Goal: Task Accomplishment & Management: Use online tool/utility

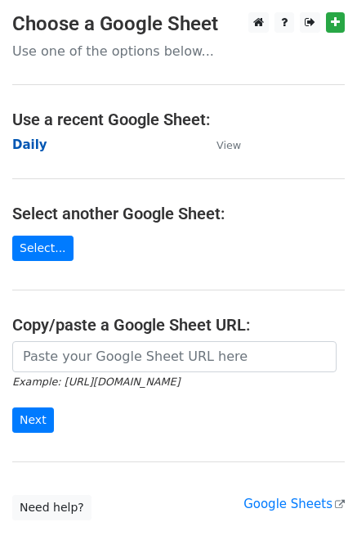
click at [38, 148] on strong "Daily" at bounding box center [29, 144] width 35 height 15
click at [20, 146] on strong "Daily" at bounding box center [29, 144] width 35 height 15
click at [36, 146] on strong "Daily" at bounding box center [29, 144] width 35 height 15
click at [27, 149] on strong "Daily" at bounding box center [29, 144] width 35 height 15
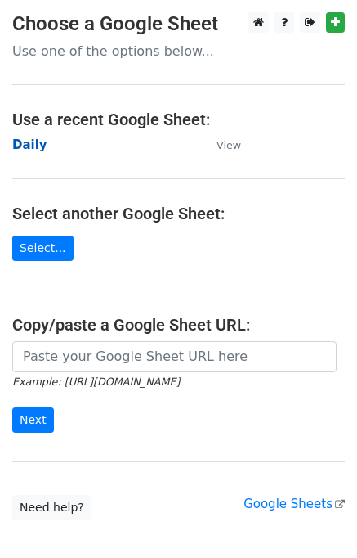
click at [40, 142] on strong "Daily" at bounding box center [29, 144] width 35 height 15
click at [36, 144] on strong "Daily" at bounding box center [29, 144] width 35 height 15
click at [37, 141] on strong "Daily" at bounding box center [29, 144] width 35 height 15
click at [17, 145] on strong "Daily" at bounding box center [29, 144] width 35 height 15
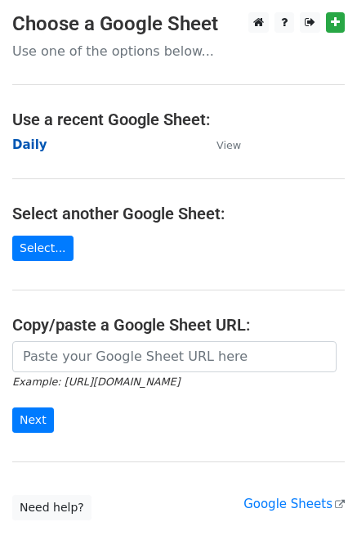
click at [36, 145] on strong "Daily" at bounding box center [29, 144] width 35 height 15
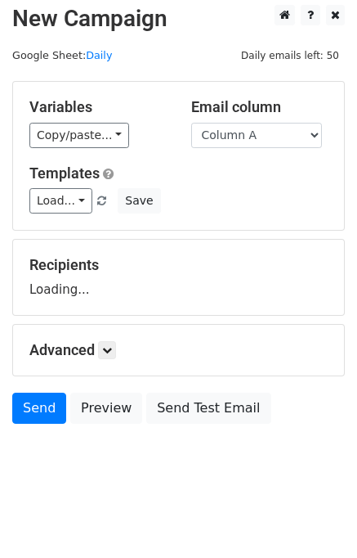
scroll to position [10, 0]
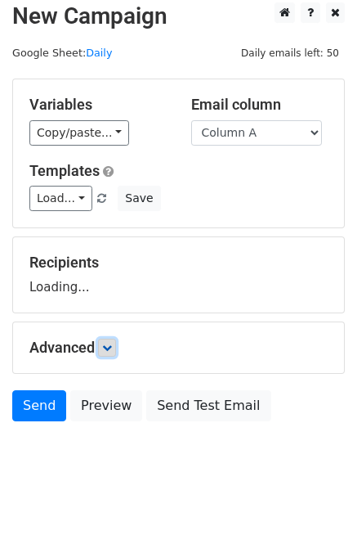
click at [112, 344] on icon at bounding box center [107, 348] width 10 height 10
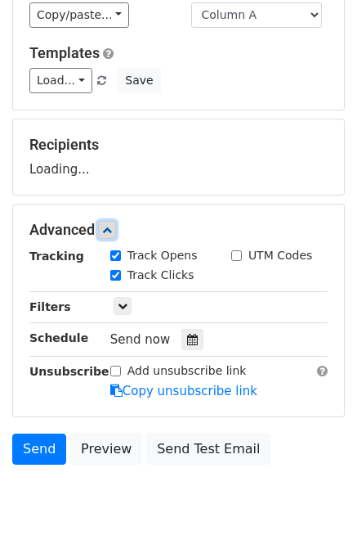
scroll to position [169, 0]
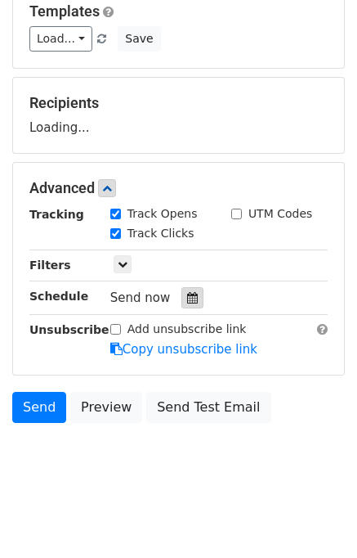
click at [189, 287] on div at bounding box center [193, 297] width 22 height 21
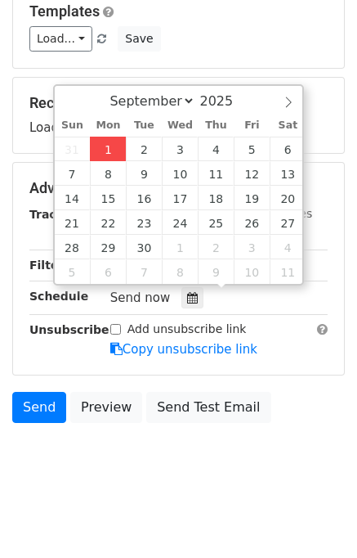
type input "2025-09-01 12:32"
type input "32"
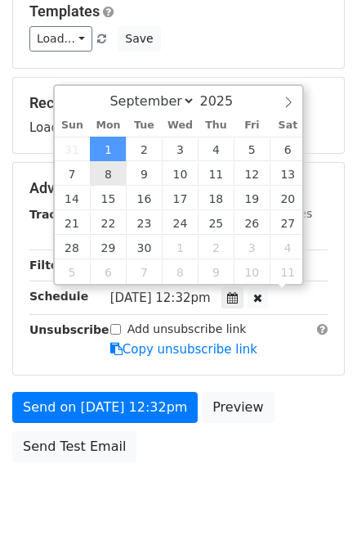
scroll to position [0, 0]
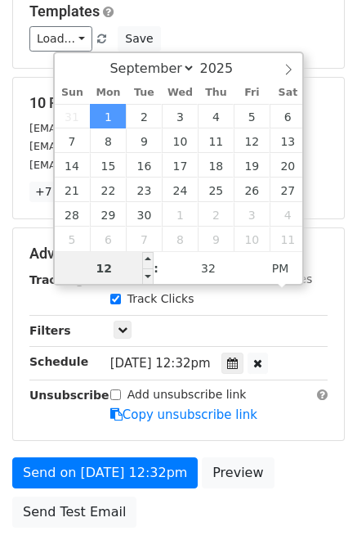
click at [124, 258] on input "12" at bounding box center [105, 268] width 100 height 33
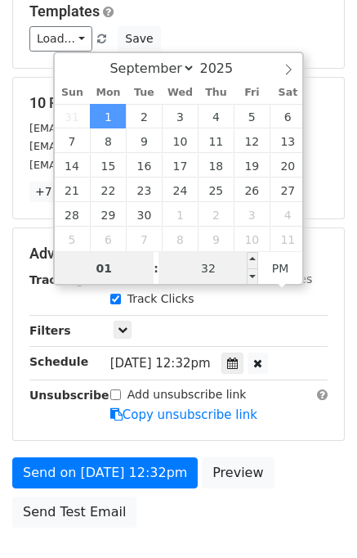
type input "01"
type input "2025-09-01 13:32"
click at [197, 261] on input "32" at bounding box center [209, 268] width 100 height 33
type input "00"
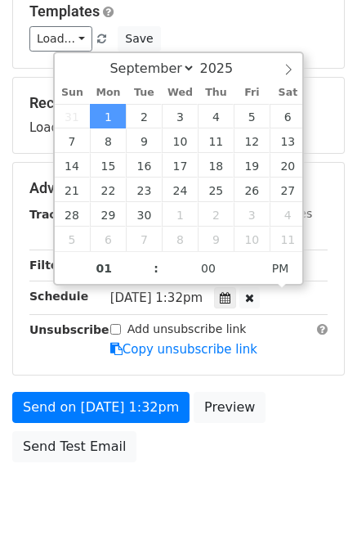
type input "2025-09-01 13:00"
click at [299, 416] on div "Send on Sep 1 at 1:32pm Preview Send Test Email" at bounding box center [178, 431] width 357 height 78
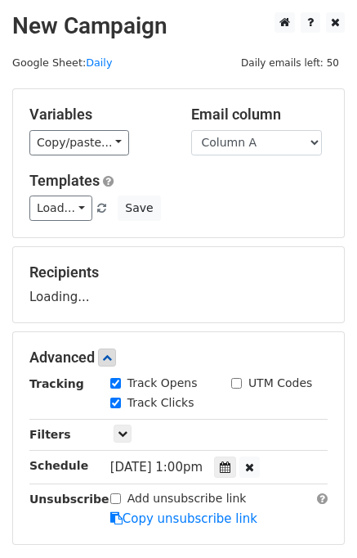
scroll to position [209, 0]
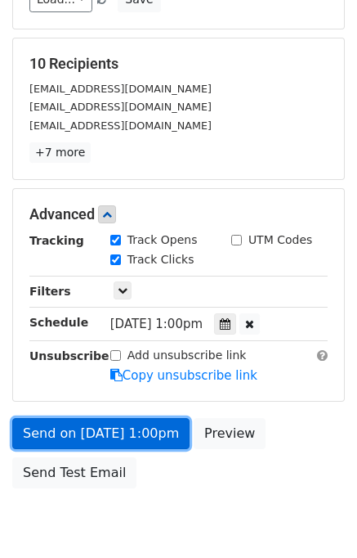
click at [67, 428] on link "Send on Sep 1 at 1:00pm" at bounding box center [100, 433] width 177 height 31
click at [56, 426] on link "Send on Sep 1 at 1:00pm" at bounding box center [100, 433] width 177 height 31
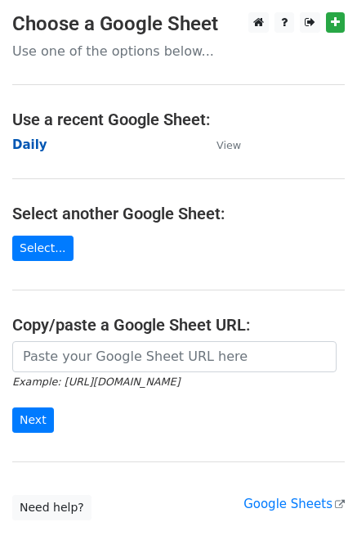
click at [26, 148] on strong "Daily" at bounding box center [29, 144] width 35 height 15
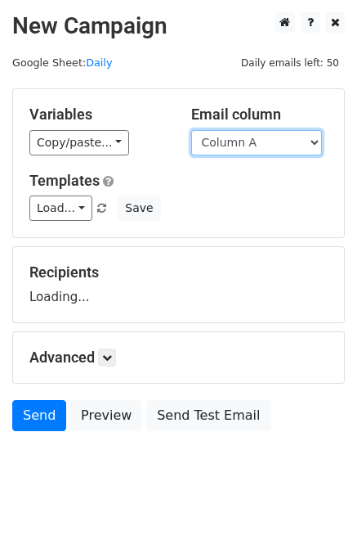
click at [271, 138] on select "Column A Column B Column C Column D Column E" at bounding box center [256, 142] width 131 height 25
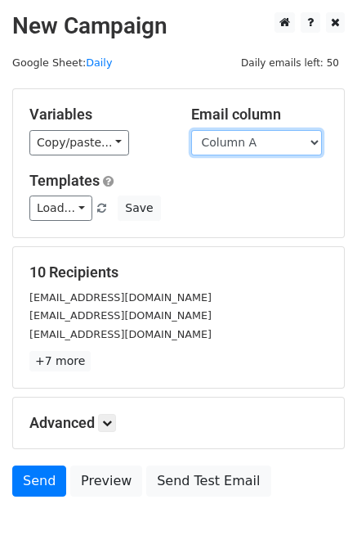
click at [255, 142] on select "Column A Column B Column C Column D Column E" at bounding box center [256, 142] width 131 height 25
select select "Column B"
click at [191, 130] on select "Column A Column B Column C Column D Column E" at bounding box center [256, 142] width 131 height 25
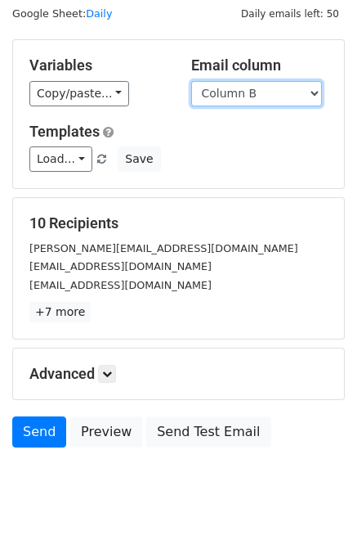
scroll to position [75, 0]
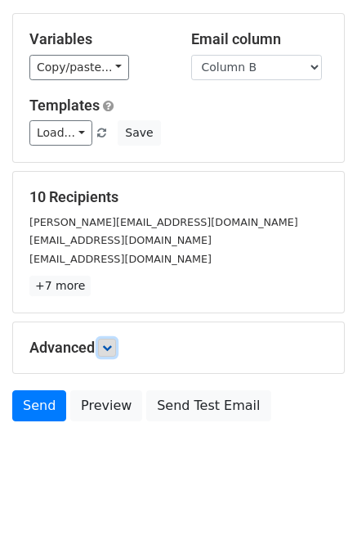
click at [115, 344] on link at bounding box center [107, 348] width 18 height 18
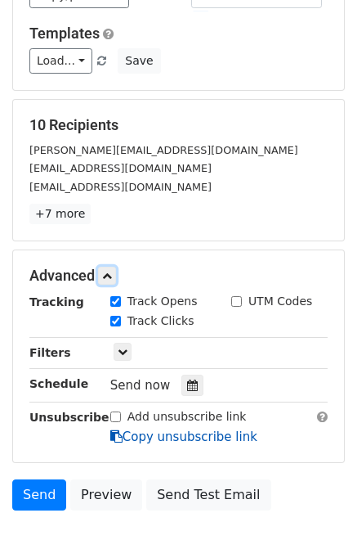
scroll to position [233, 0]
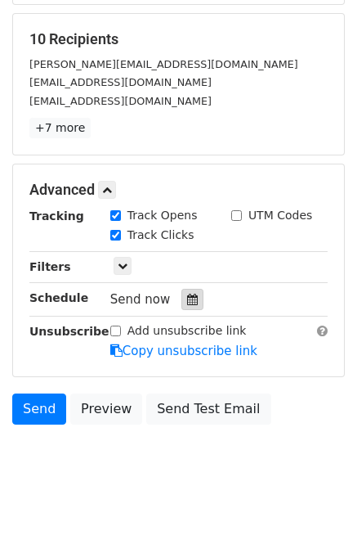
click at [187, 296] on icon at bounding box center [192, 299] width 11 height 11
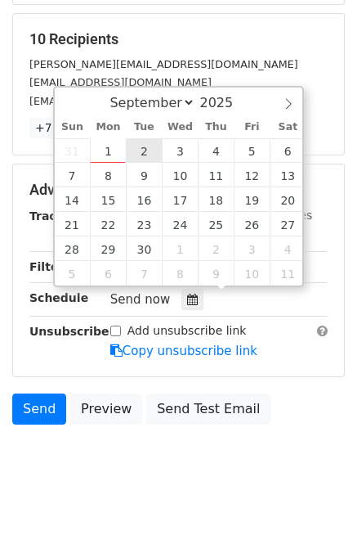
type input "2025-09-02 12:00"
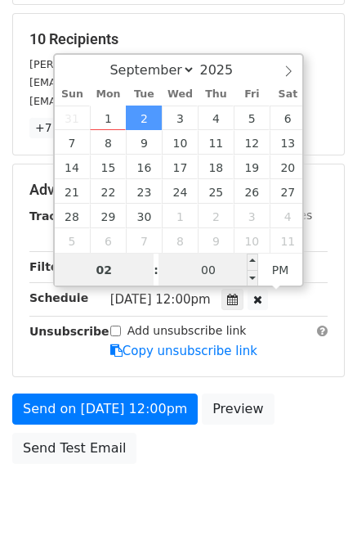
type input "02"
type input "2025-09-02 14:00"
click at [190, 254] on input "00" at bounding box center [209, 269] width 100 height 33
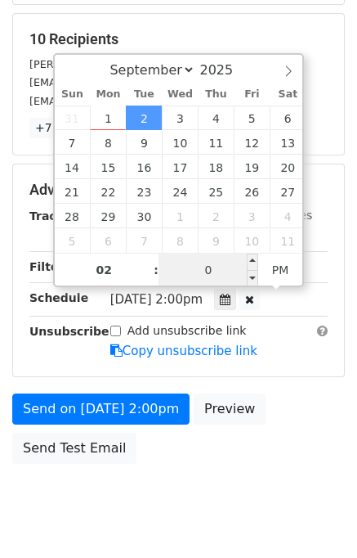
type input "00"
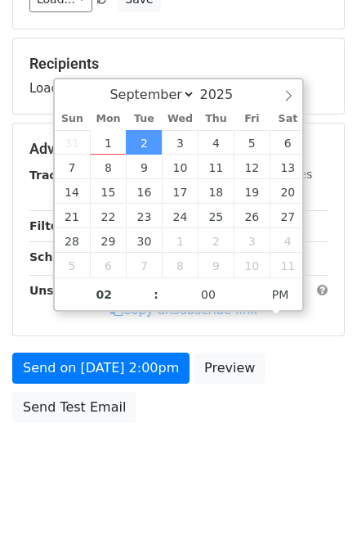
click at [276, 417] on div "Send on Sep 2 at 2:00pm Preview Send Test Email" at bounding box center [178, 391] width 357 height 78
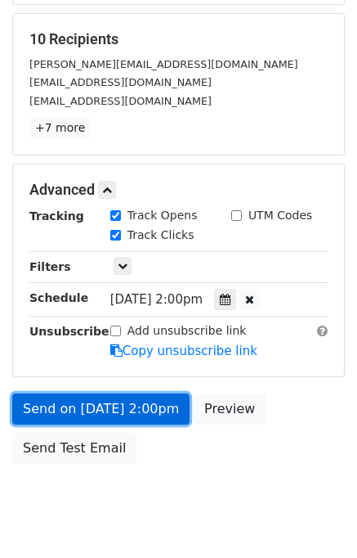
click at [63, 401] on link "Send on Sep 2 at 2:00pm" at bounding box center [100, 408] width 177 height 31
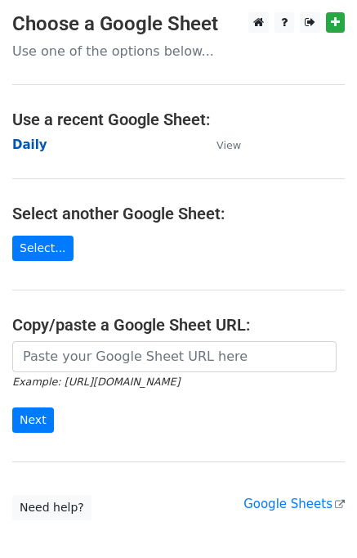
click at [34, 144] on strong "Daily" at bounding box center [29, 144] width 35 height 15
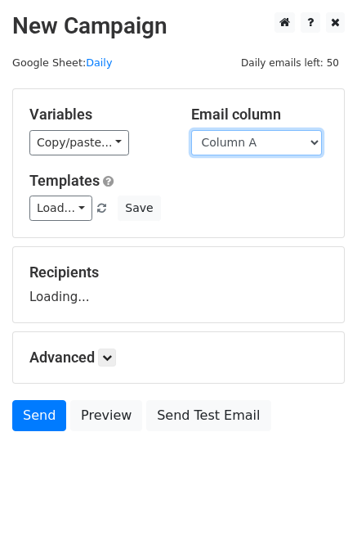
click at [252, 146] on select "Column A Column B Column C Column D Column E" at bounding box center [256, 142] width 131 height 25
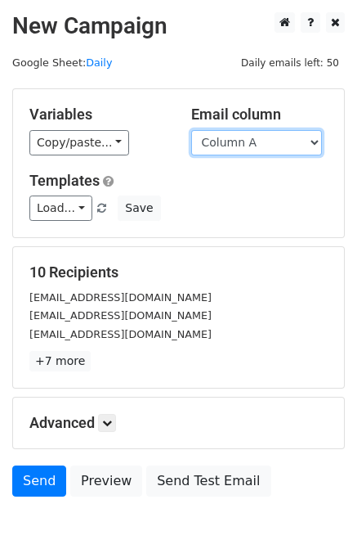
drag, startPoint x: 246, startPoint y: 142, endPoint x: 246, endPoint y: 151, distance: 9.0
click at [246, 142] on select "Column A Column B Column C Column D Column E" at bounding box center [256, 142] width 131 height 25
select select "Column C"
click at [191, 130] on select "Column A Column B Column C Column D Column E" at bounding box center [256, 142] width 131 height 25
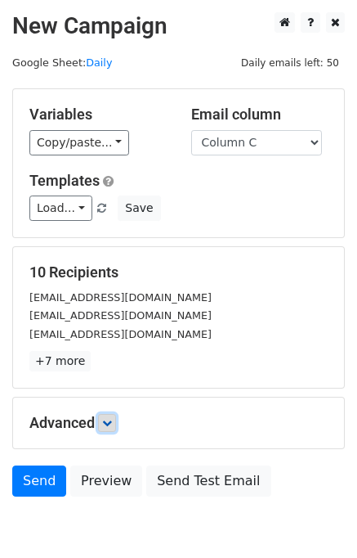
click at [106, 421] on icon at bounding box center [107, 423] width 10 height 10
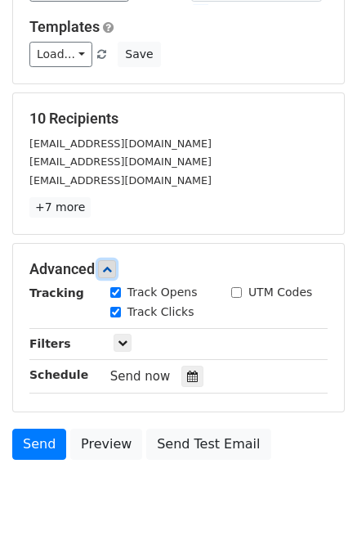
scroll to position [209, 0]
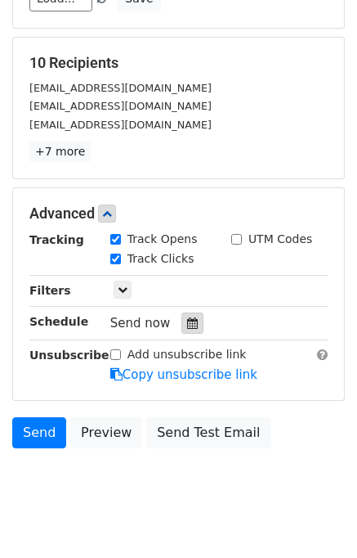
click at [190, 316] on div at bounding box center [193, 322] width 22 height 21
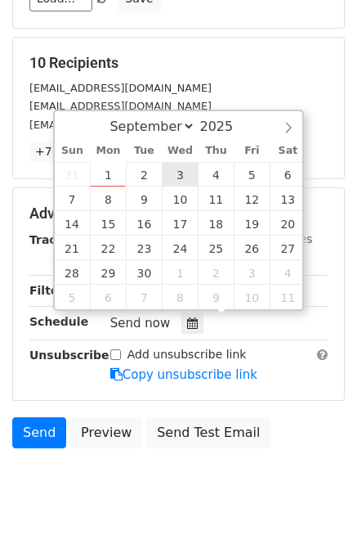
type input "2025-09-03 12:00"
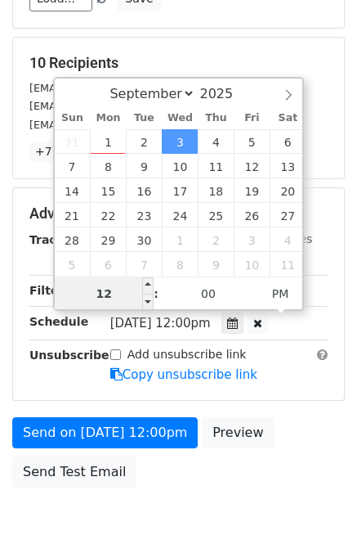
scroll to position [209, 0]
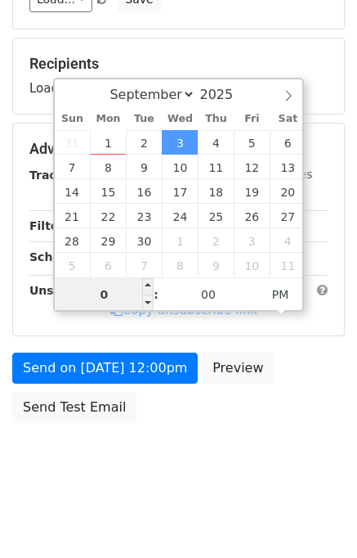
type input "03"
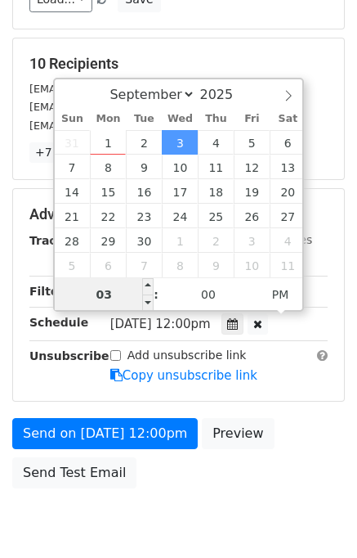
scroll to position [209, 0]
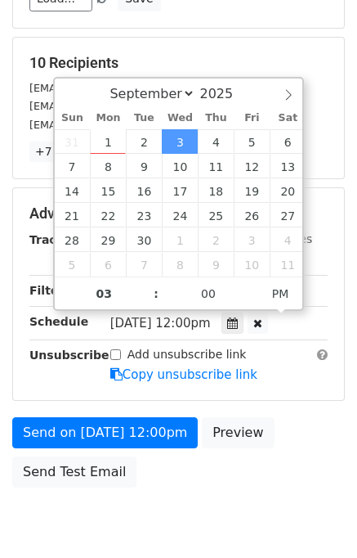
type input "2025-09-03 15:00"
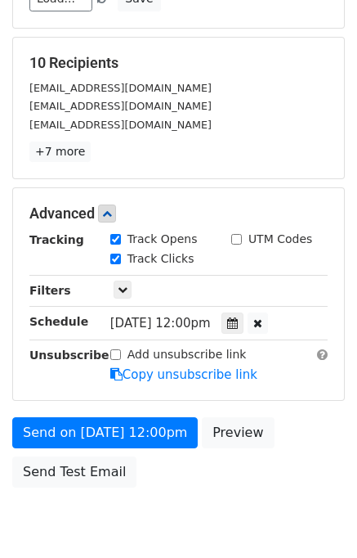
click at [307, 452] on div "Send on Sep 3 at 12:00pm Preview Send Test Email" at bounding box center [178, 456] width 357 height 78
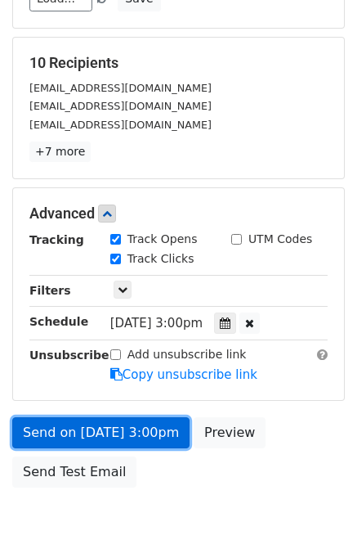
click at [92, 431] on link "Send on Sep 3 at 3:00pm" at bounding box center [100, 432] width 177 height 31
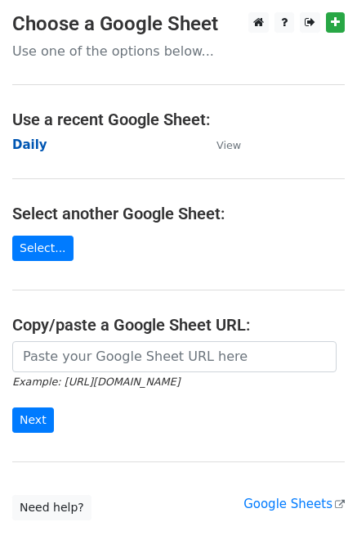
click at [32, 147] on strong "Daily" at bounding box center [29, 144] width 35 height 15
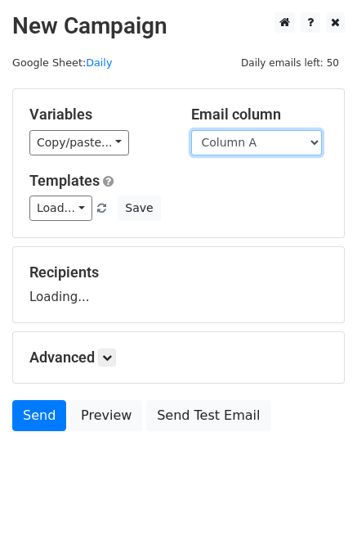
drag, startPoint x: 249, startPoint y: 138, endPoint x: 249, endPoint y: 150, distance: 11.4
click at [249, 137] on select "Column A Column B Column C Column D Column E" at bounding box center [256, 142] width 131 height 25
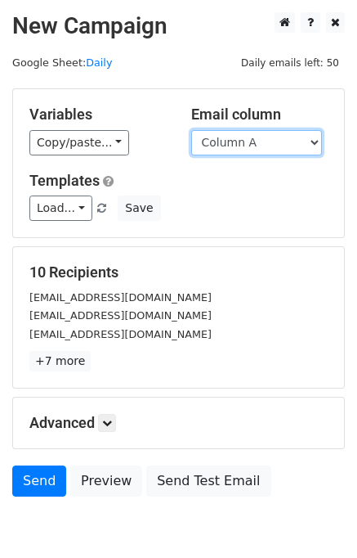
drag, startPoint x: 242, startPoint y: 139, endPoint x: 242, endPoint y: 151, distance: 12.3
click at [242, 139] on select "Column A Column B Column C Column D Column E" at bounding box center [256, 142] width 131 height 25
select select "Column D"
click at [191, 130] on select "Column A Column B Column C Column D Column E" at bounding box center [256, 142] width 131 height 25
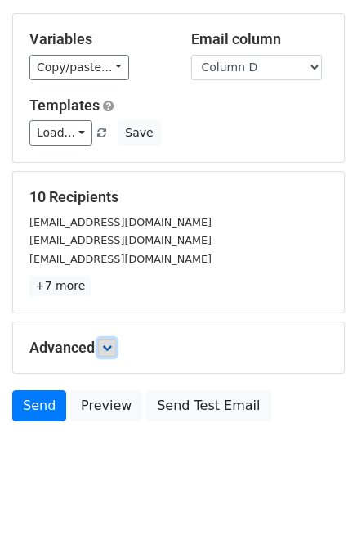
click at [112, 344] on icon at bounding box center [107, 348] width 10 height 10
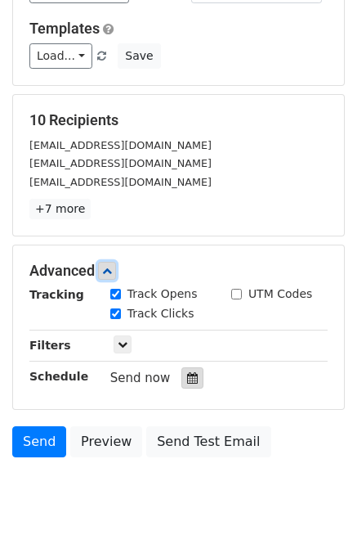
scroll to position [188, 0]
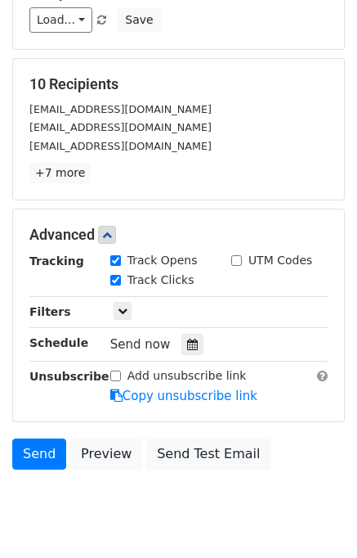
click at [197, 343] on div "Send now" at bounding box center [206, 345] width 192 height 22
click at [182, 348] on div at bounding box center [193, 344] width 22 height 21
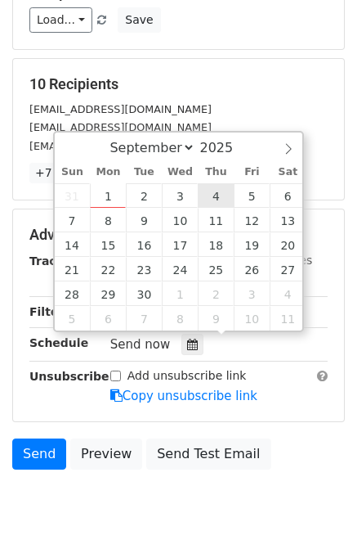
type input "2025-09-04 12:00"
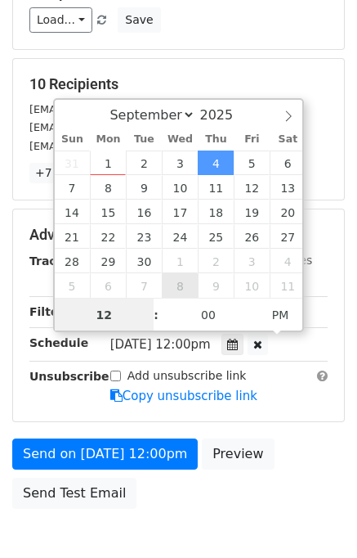
scroll to position [0, 0]
type input "04"
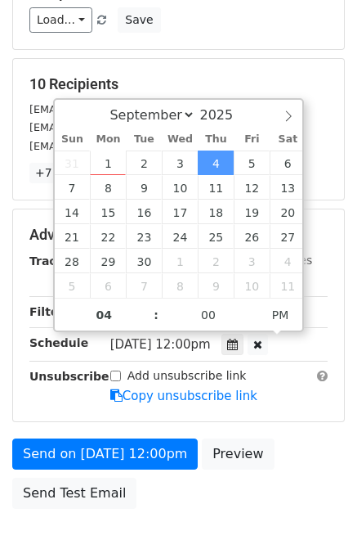
type input "2025-09-04 16:00"
click at [281, 444] on div "Send on Sep 4 at 12:00pm Preview Send Test Email" at bounding box center [178, 477] width 357 height 78
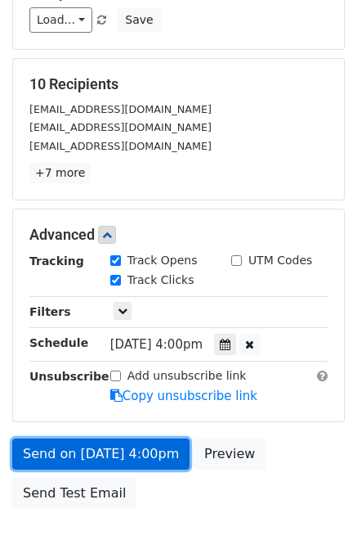
click at [124, 454] on link "Send on Sep 4 at 4:00pm" at bounding box center [100, 453] width 177 height 31
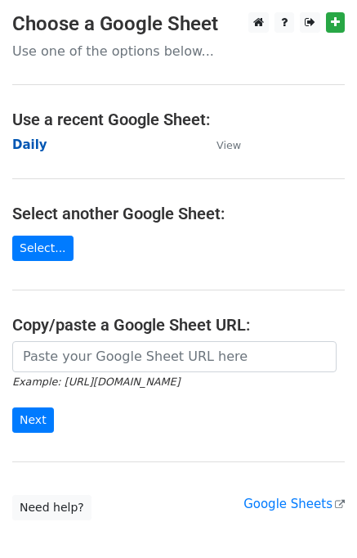
click at [33, 149] on strong "Daily" at bounding box center [29, 144] width 35 height 15
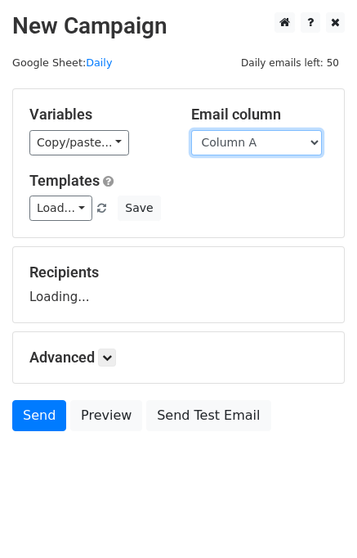
click at [234, 142] on select "Column A Column B Column C Column D Column E" at bounding box center [256, 142] width 131 height 25
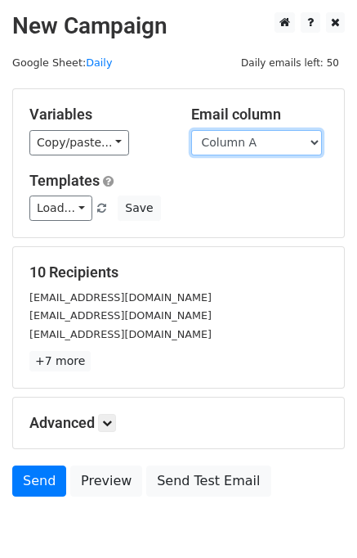
click at [250, 132] on select "Column A Column B Column C Column D Column E" at bounding box center [256, 142] width 131 height 25
select select "Column E"
click at [191, 130] on select "Column A Column B Column C Column D Column E" at bounding box center [256, 142] width 131 height 25
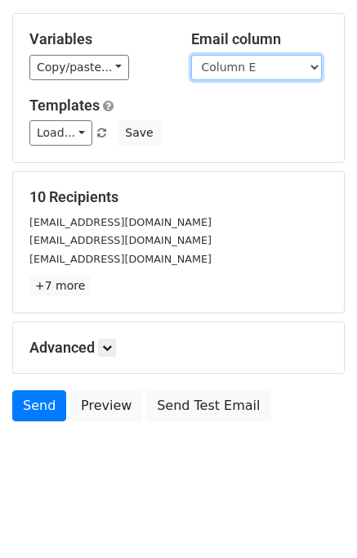
scroll to position [75, 0]
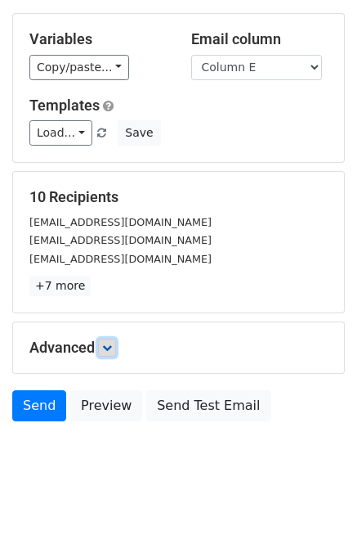
click at [110, 349] on icon at bounding box center [107, 348] width 10 height 10
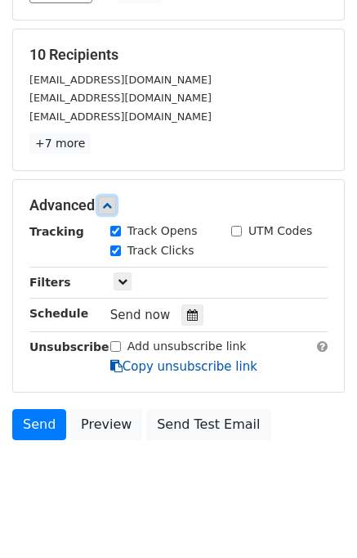
scroll to position [235, 0]
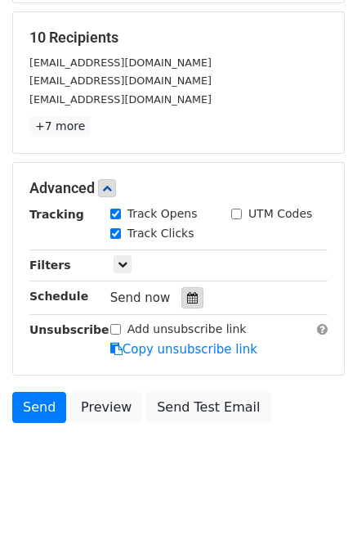
click at [187, 300] on icon at bounding box center [192, 297] width 11 height 11
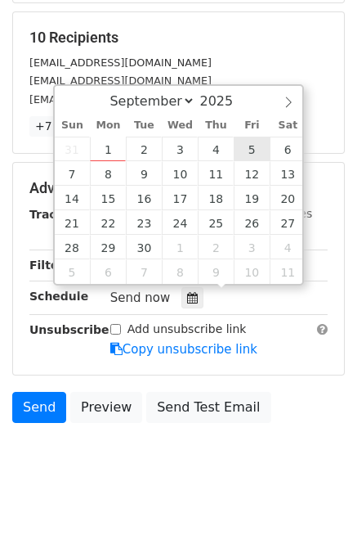
type input "2025-09-05 12:00"
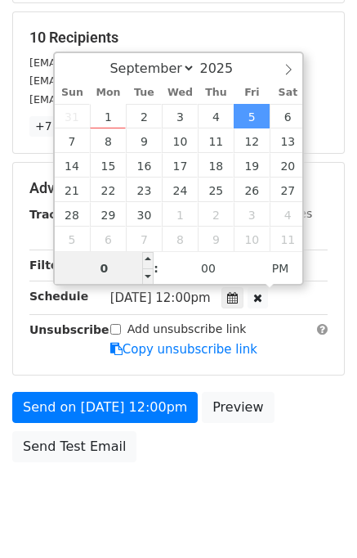
type input "05"
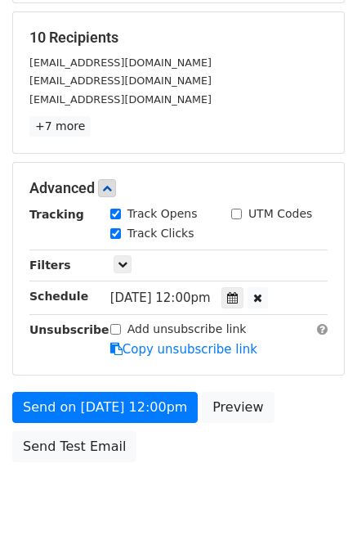
type input "2025-09-05 17:00"
click at [289, 429] on div "Send on Sep 5 at 12:00pm Preview Send Test Email" at bounding box center [178, 431] width 357 height 78
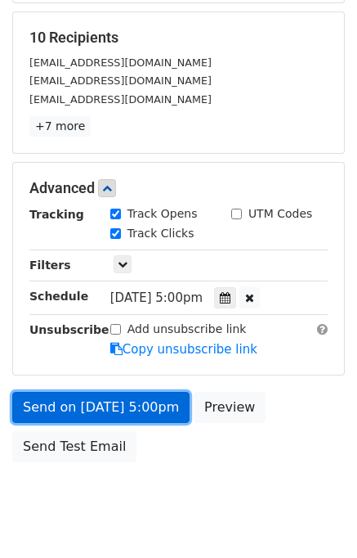
click at [96, 403] on link "Send on Sep 5 at 5:00pm" at bounding box center [100, 407] width 177 height 31
